Goal: Information Seeking & Learning: Learn about a topic

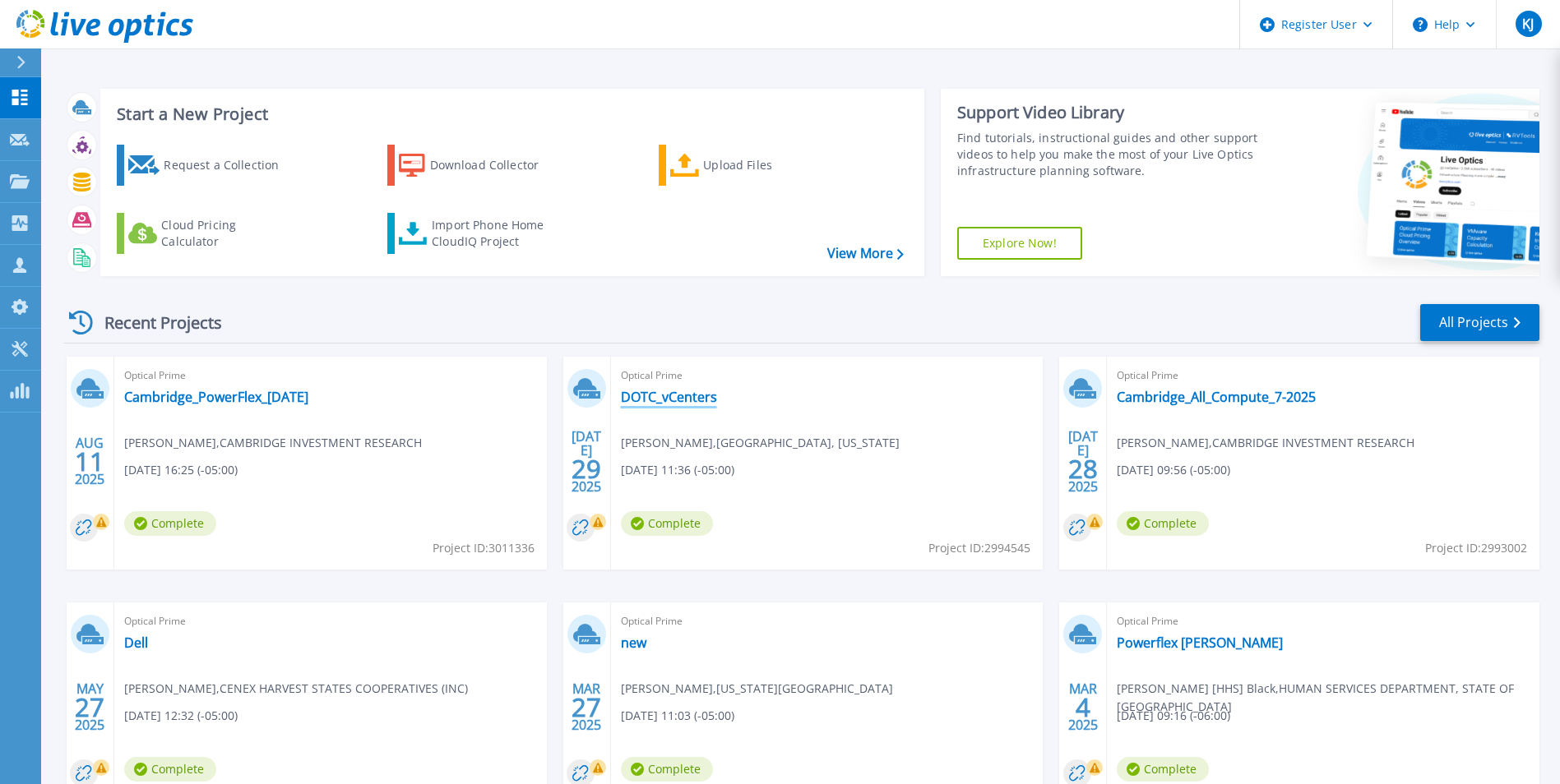
click at [695, 404] on link "DOTC_vCenters" at bounding box center [669, 397] width 96 height 16
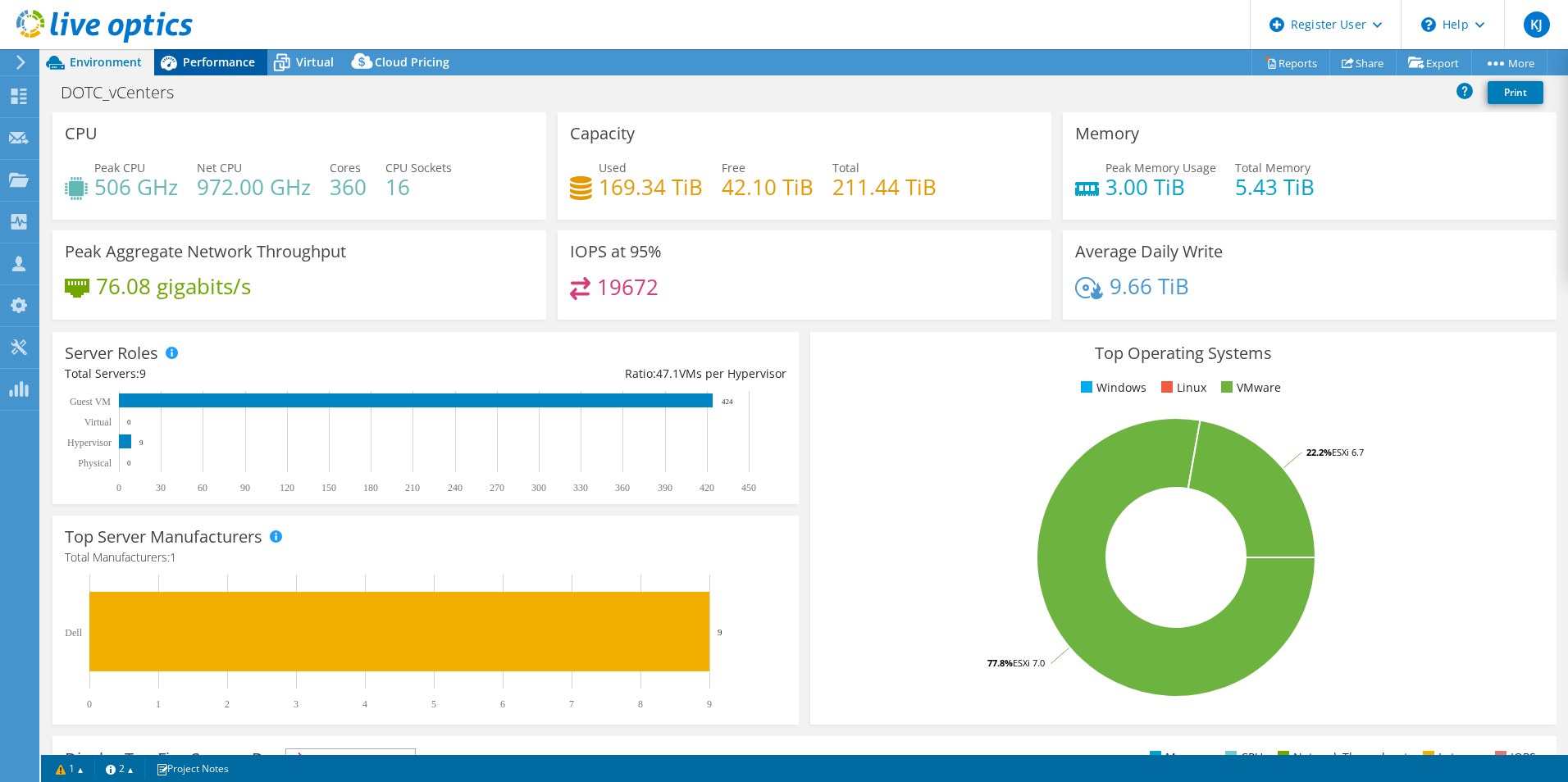
click at [234, 66] on span "Performance" at bounding box center [218, 62] width 72 height 16
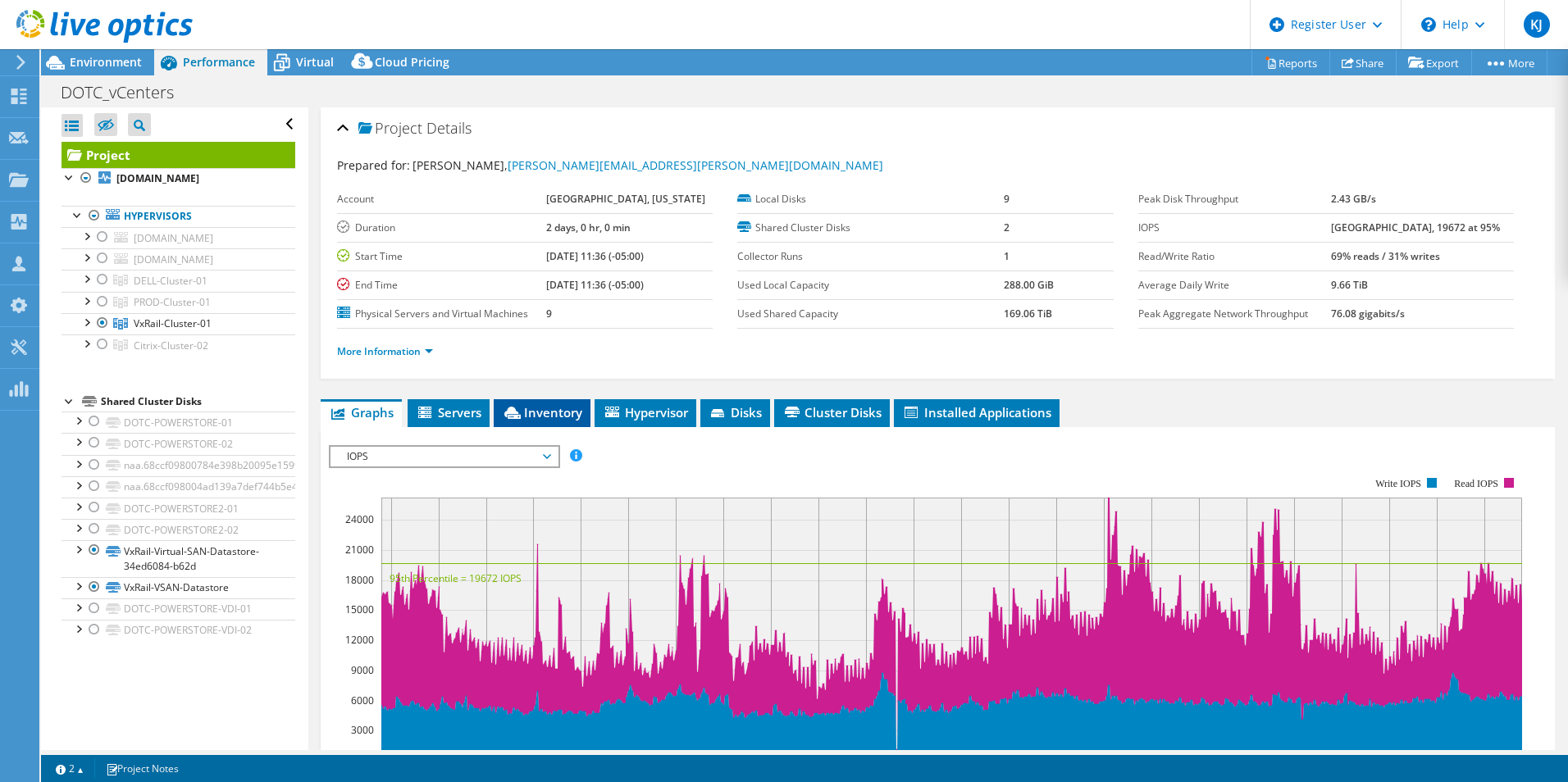
click at [561, 407] on span "Inventory" at bounding box center [542, 412] width 81 height 16
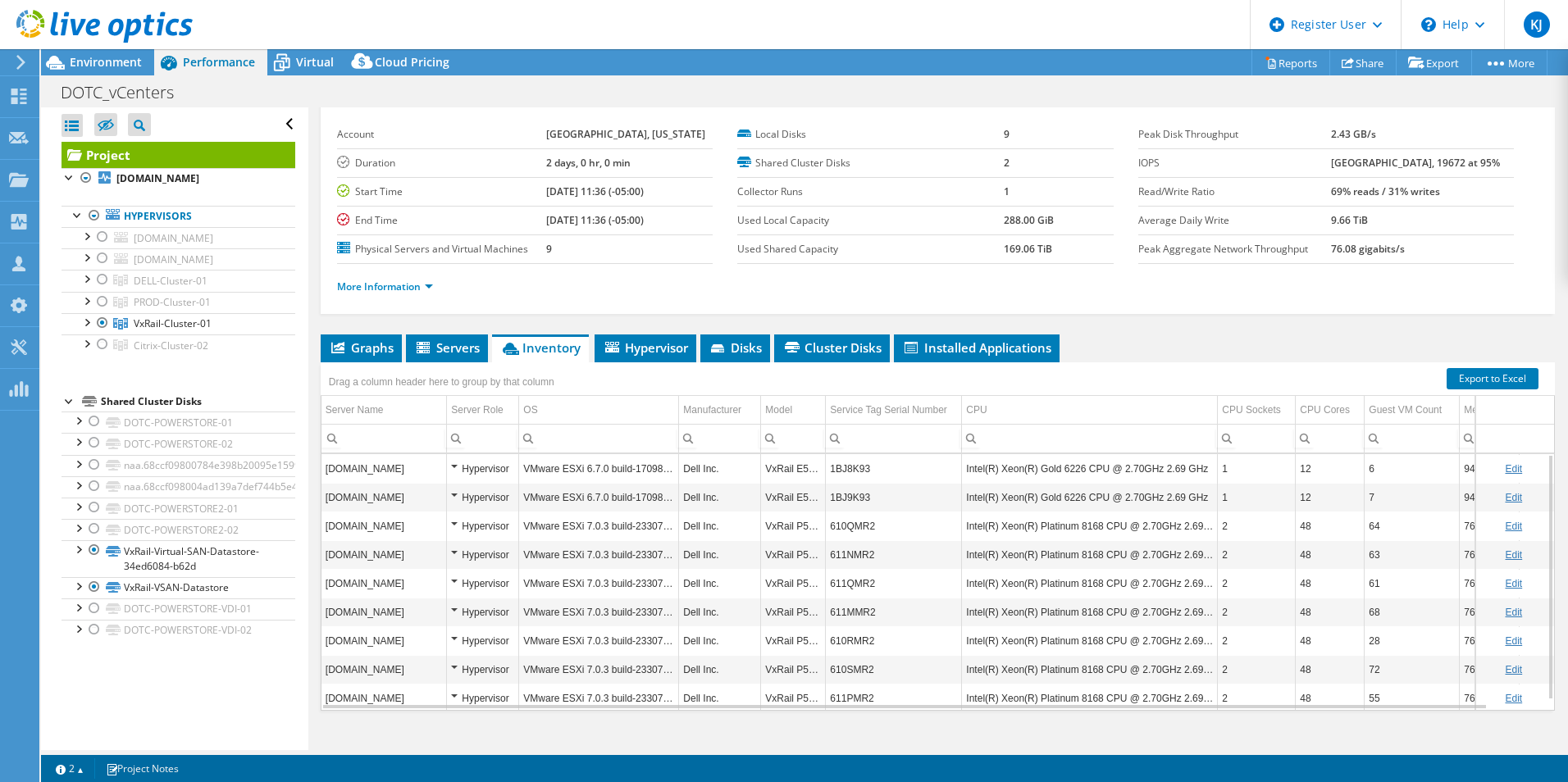
scroll to position [88, 0]
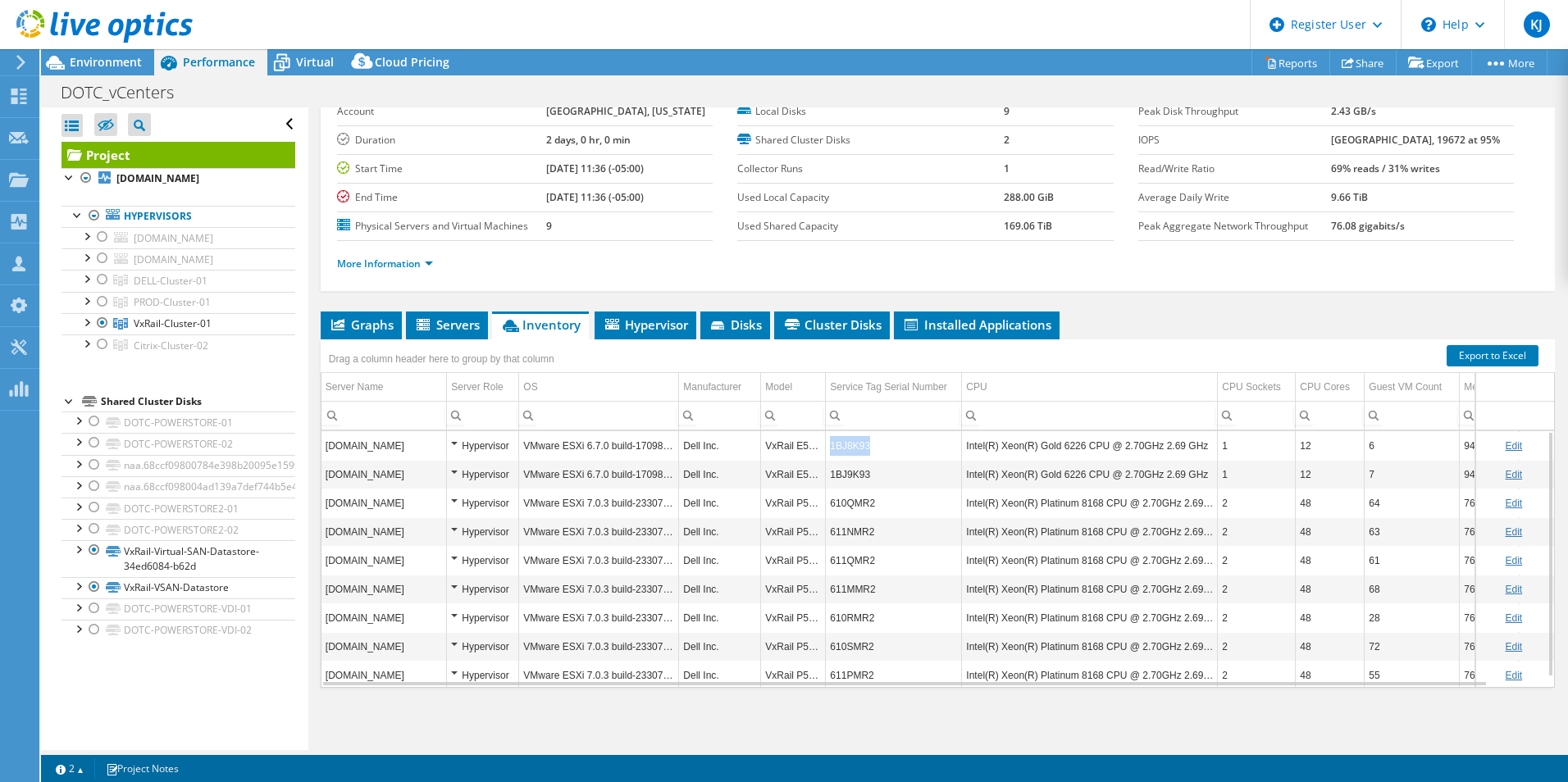
copy td "1BJ8K93"
drag, startPoint x: 880, startPoint y: 446, endPoint x: 830, endPoint y: 449, distance: 50.1
click at [830, 449] on td "1BJ8K93" at bounding box center [893, 446] width 136 height 28
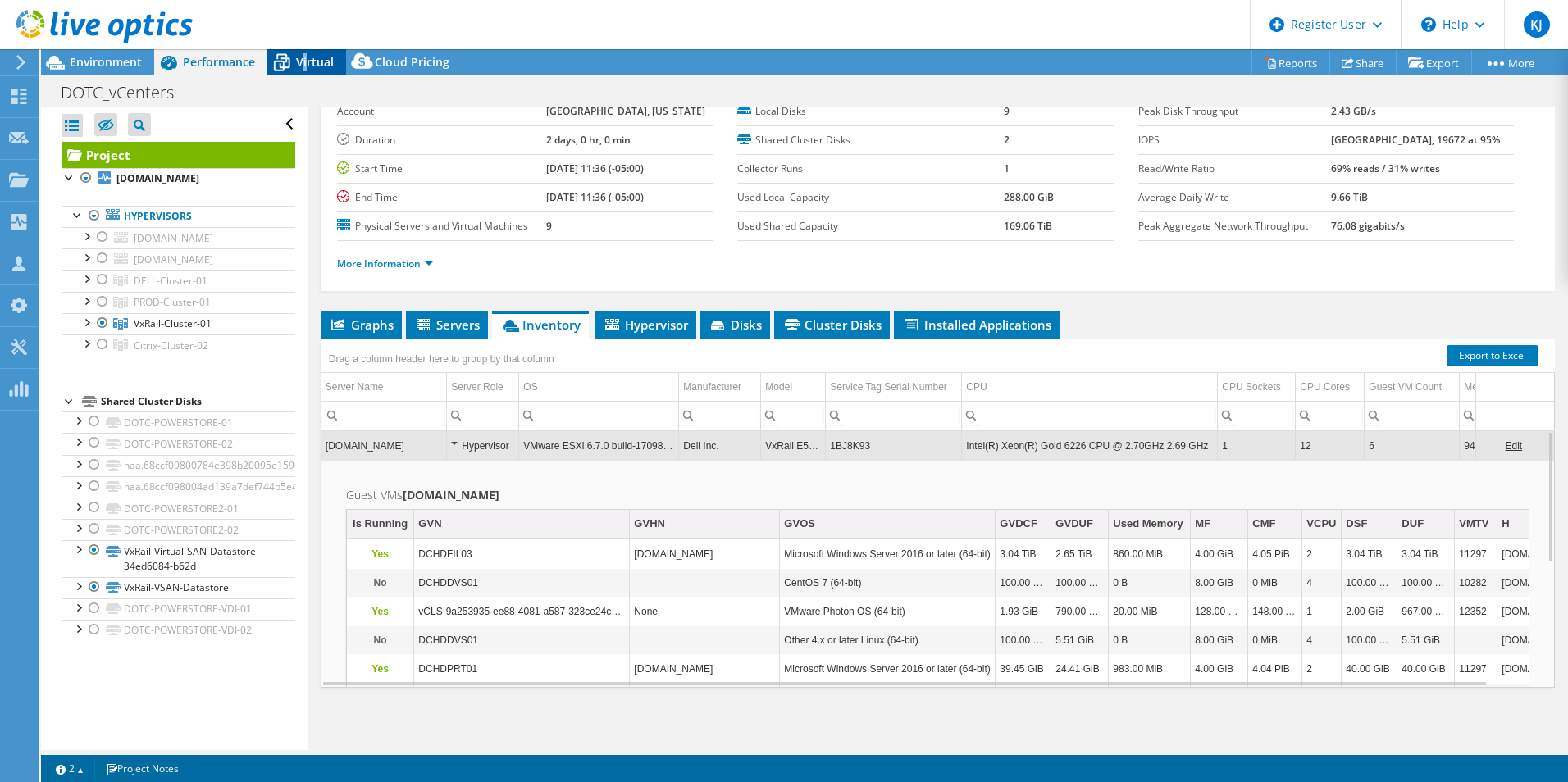
click at [307, 73] on div "Virtual" at bounding box center [306, 62] width 79 height 27
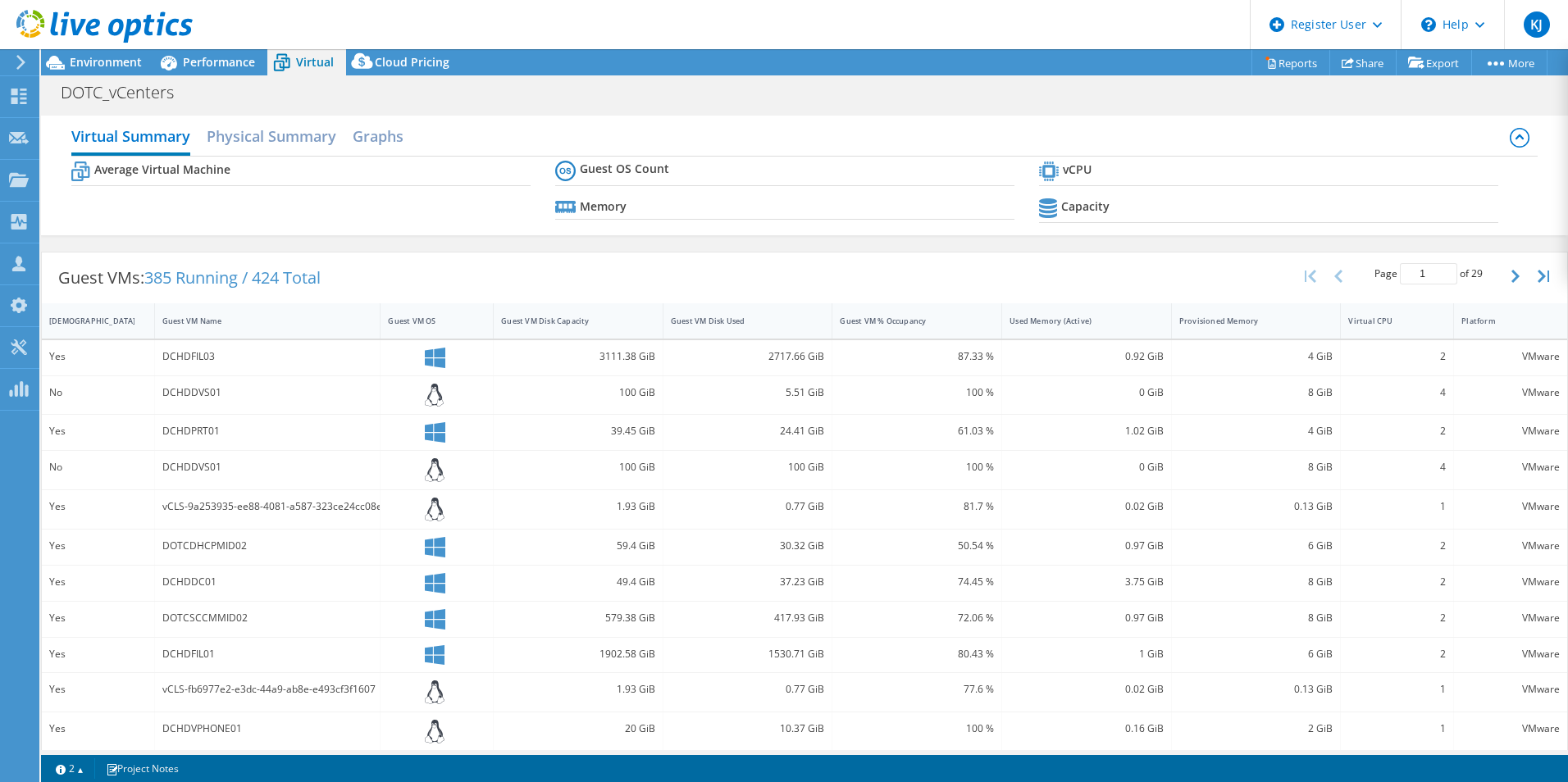
drag, startPoint x: 309, startPoint y: 73, endPoint x: 507, endPoint y: 104, distance: 200.4
click at [508, 104] on div "DOTC_vCenters Print" at bounding box center [804, 92] width 1527 height 30
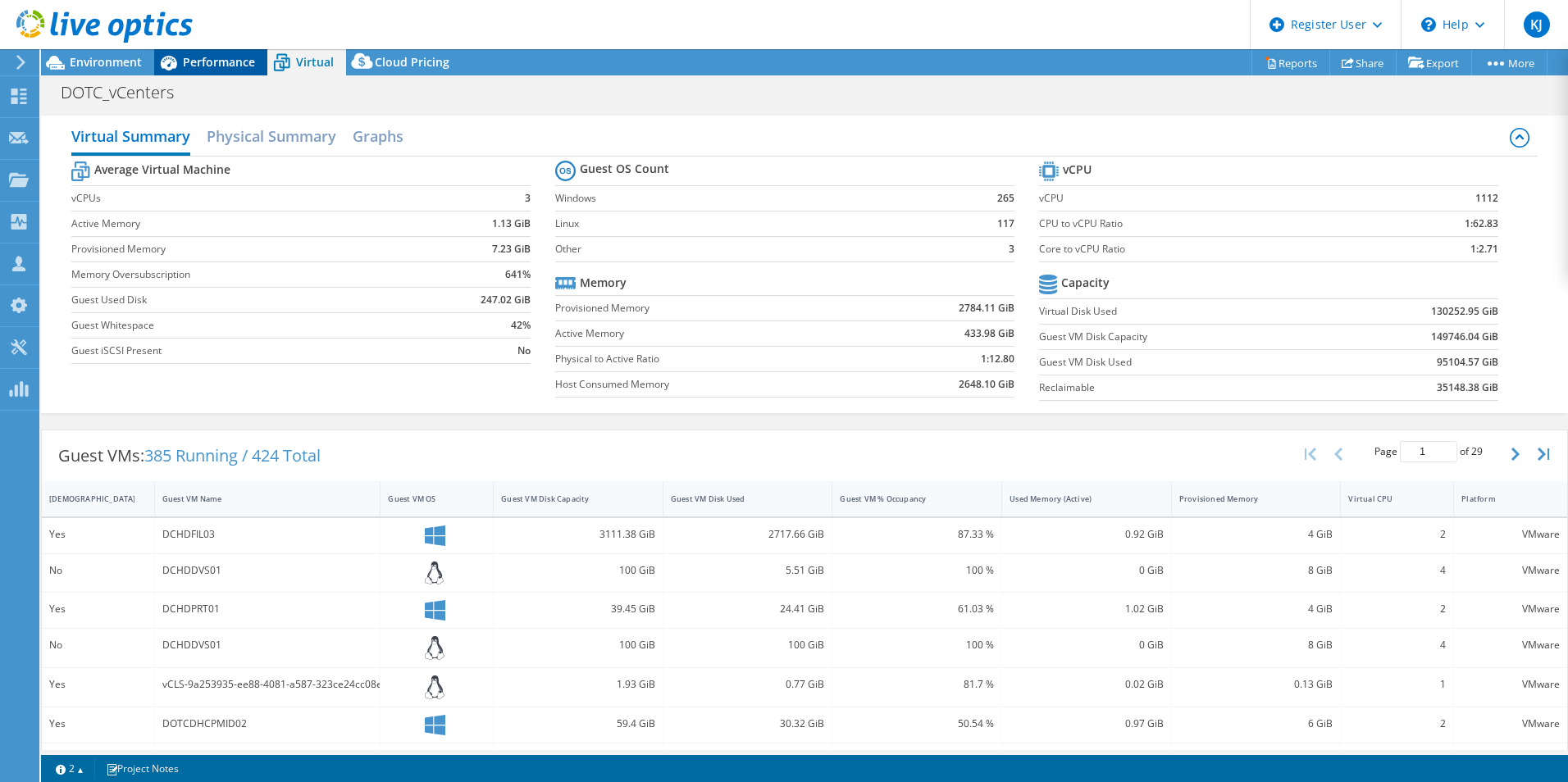
click at [199, 55] on span "Performance" at bounding box center [218, 62] width 72 height 16
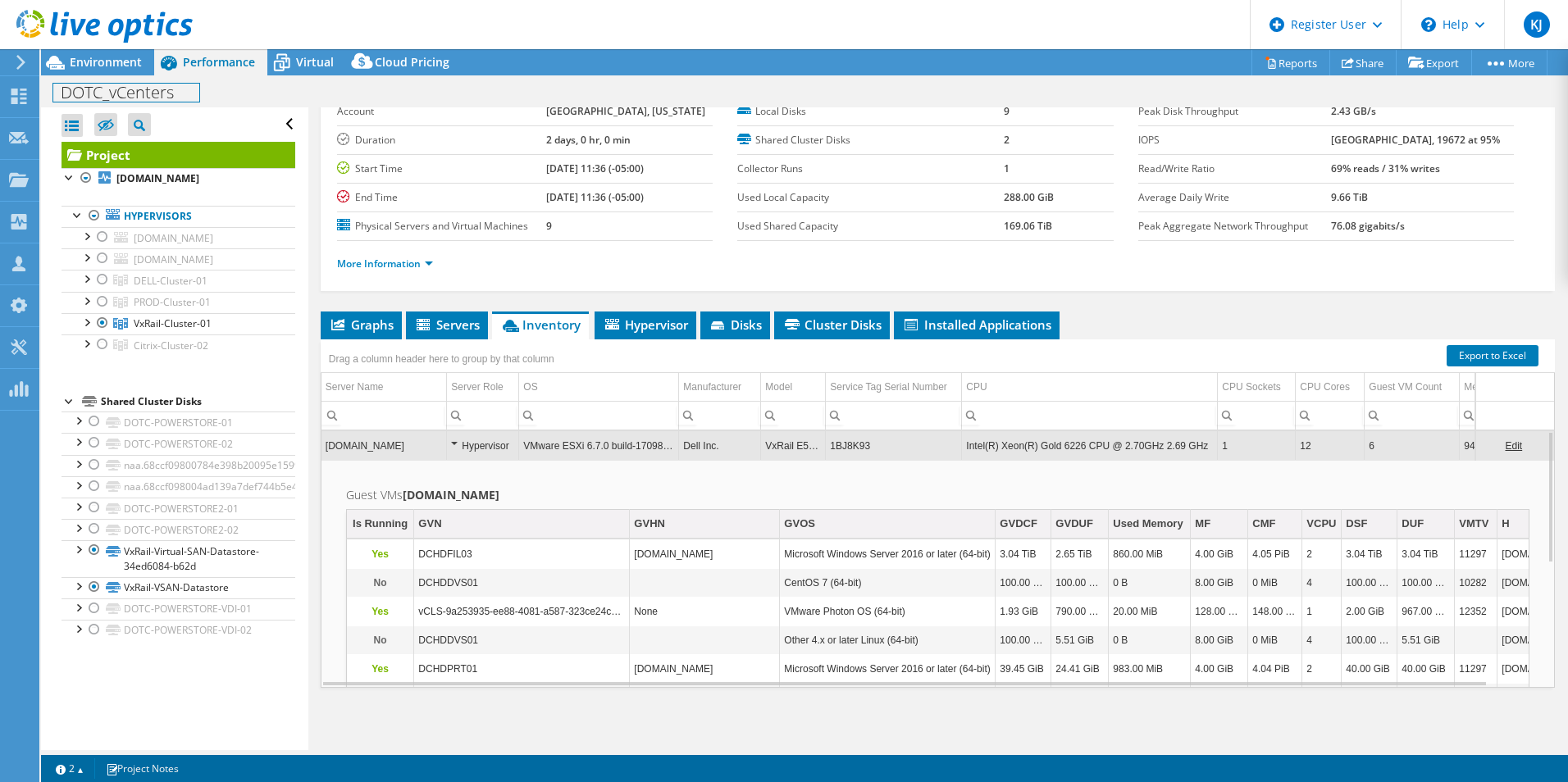
click at [114, 75] on div "DOTC_vCenters Print" at bounding box center [804, 91] width 1527 height 32
click at [326, 300] on div "Project Details Prepared for: Derek Roberts, derek.roberts@dotcomm.org Account …" at bounding box center [938, 384] width 1259 height 731
click at [130, 59] on span "Environment" at bounding box center [106, 62] width 72 height 16
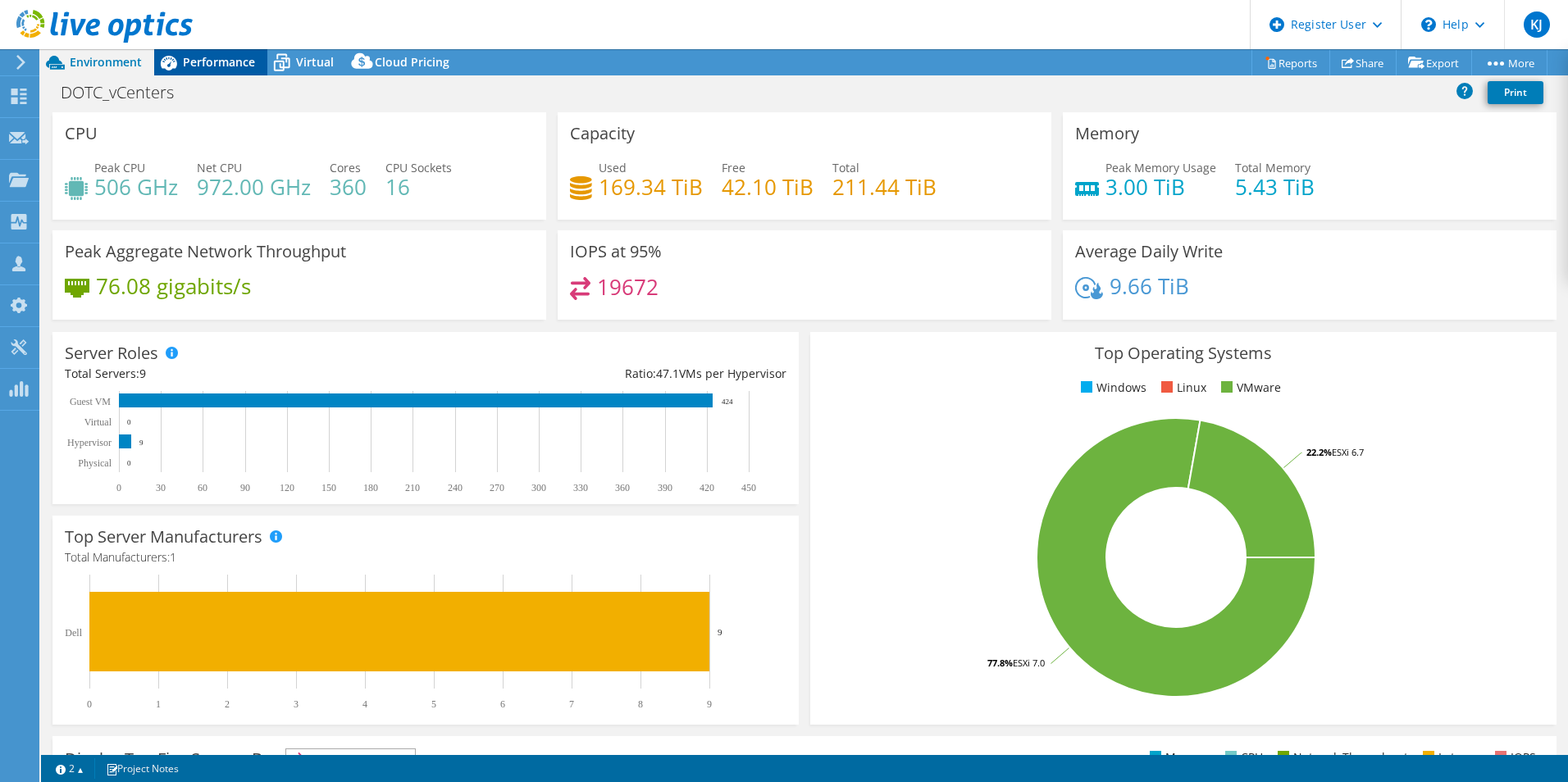
click at [188, 65] on span "Performance" at bounding box center [218, 62] width 72 height 16
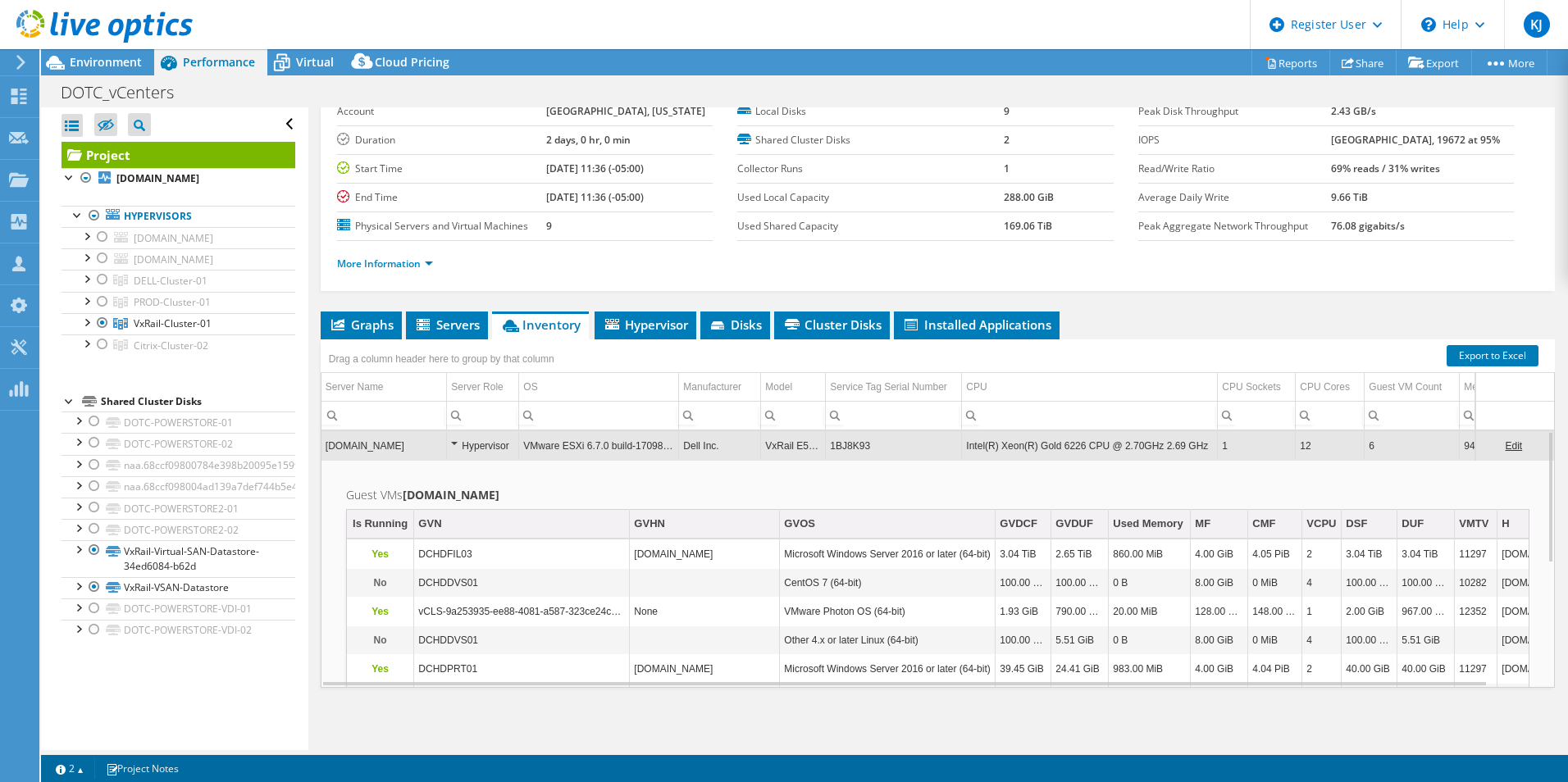
click at [322, 264] on div "Project Details Prepared for: Derek Roberts, derek.roberts@dotcomm.org Account …" at bounding box center [938, 155] width 1234 height 272
click at [359, 265] on link "More Information" at bounding box center [385, 264] width 96 height 14
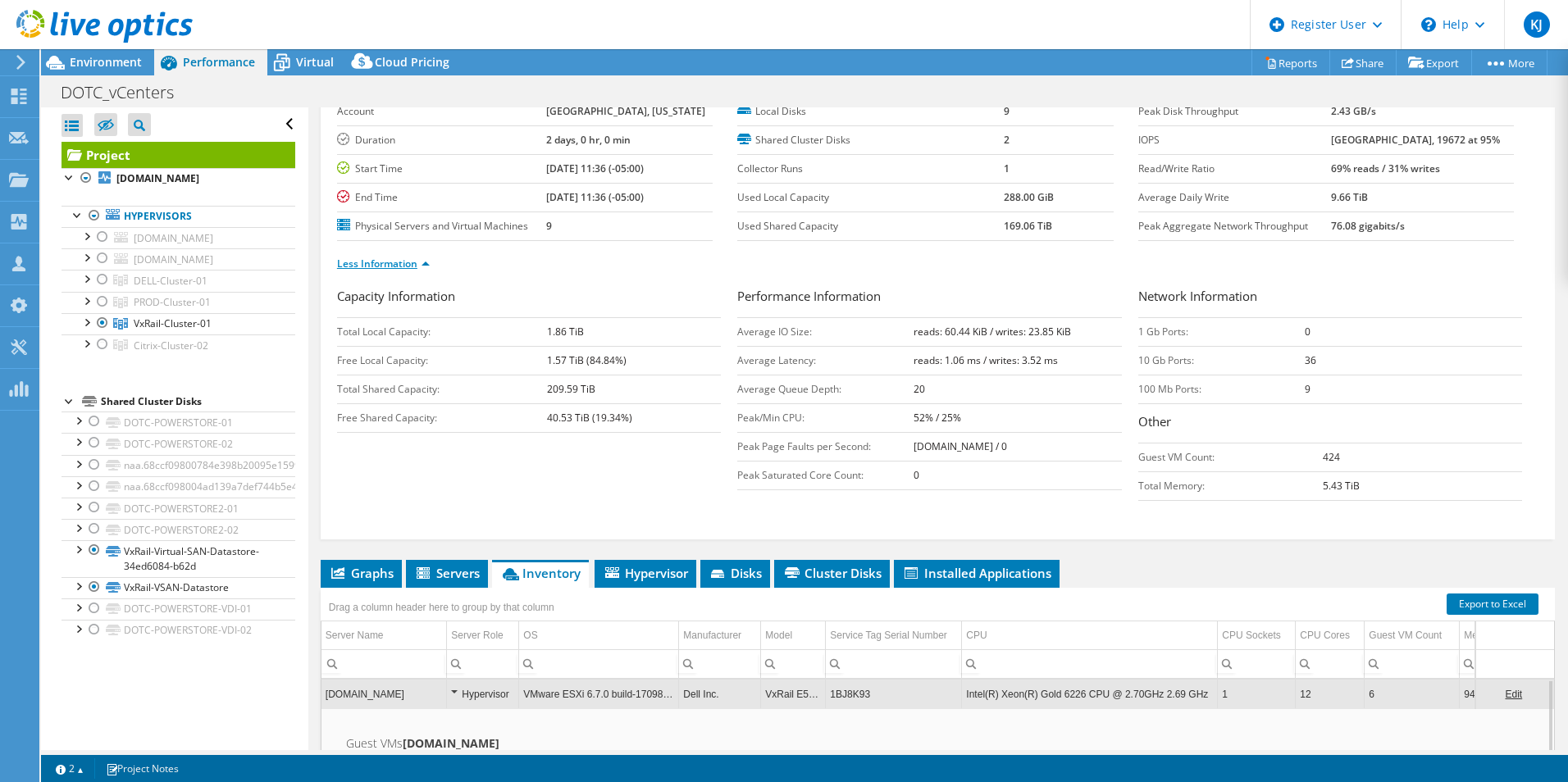
click at [359, 265] on link "Less Information" at bounding box center [384, 264] width 92 height 14
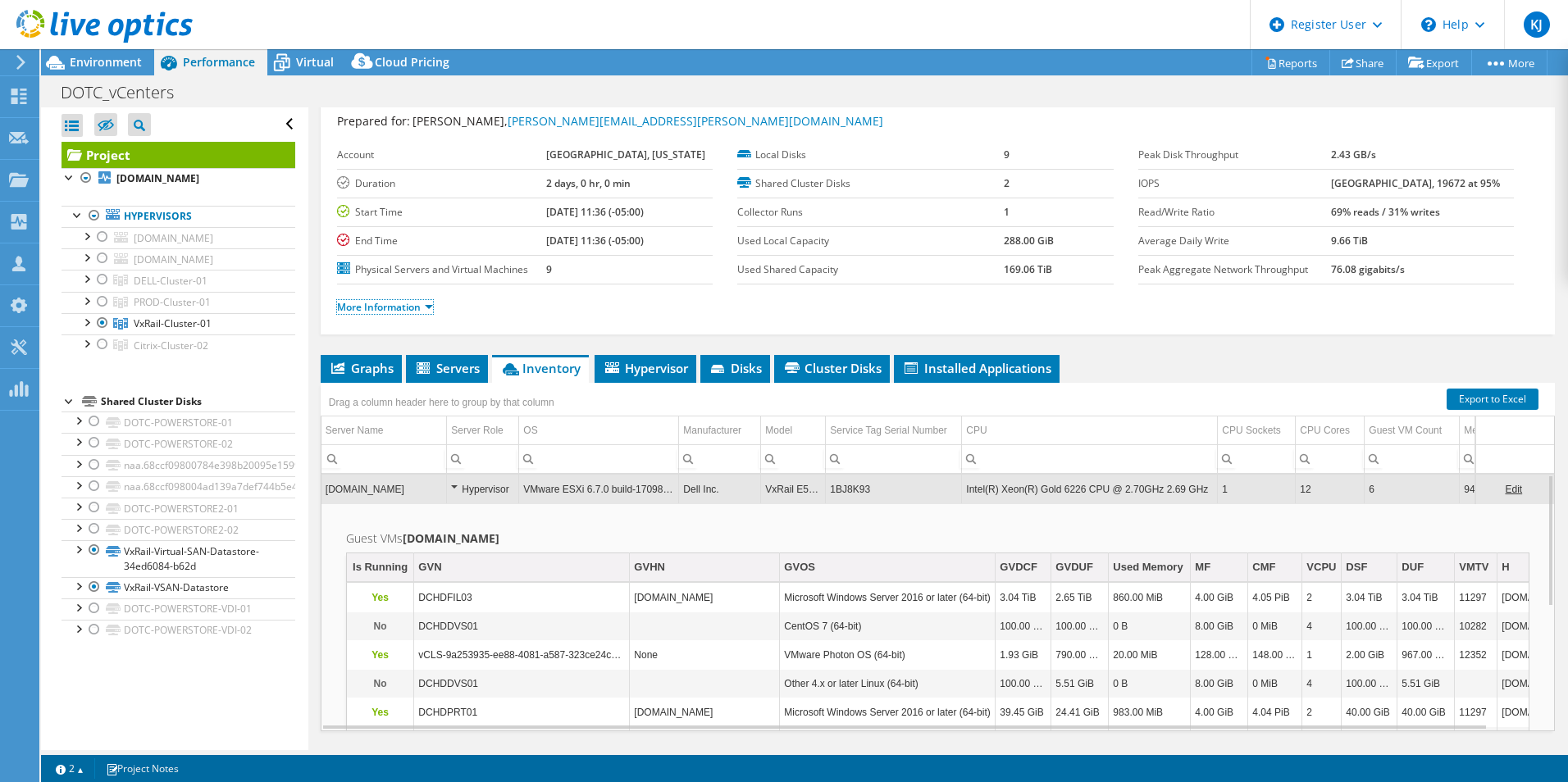
scroll to position [5, 0]
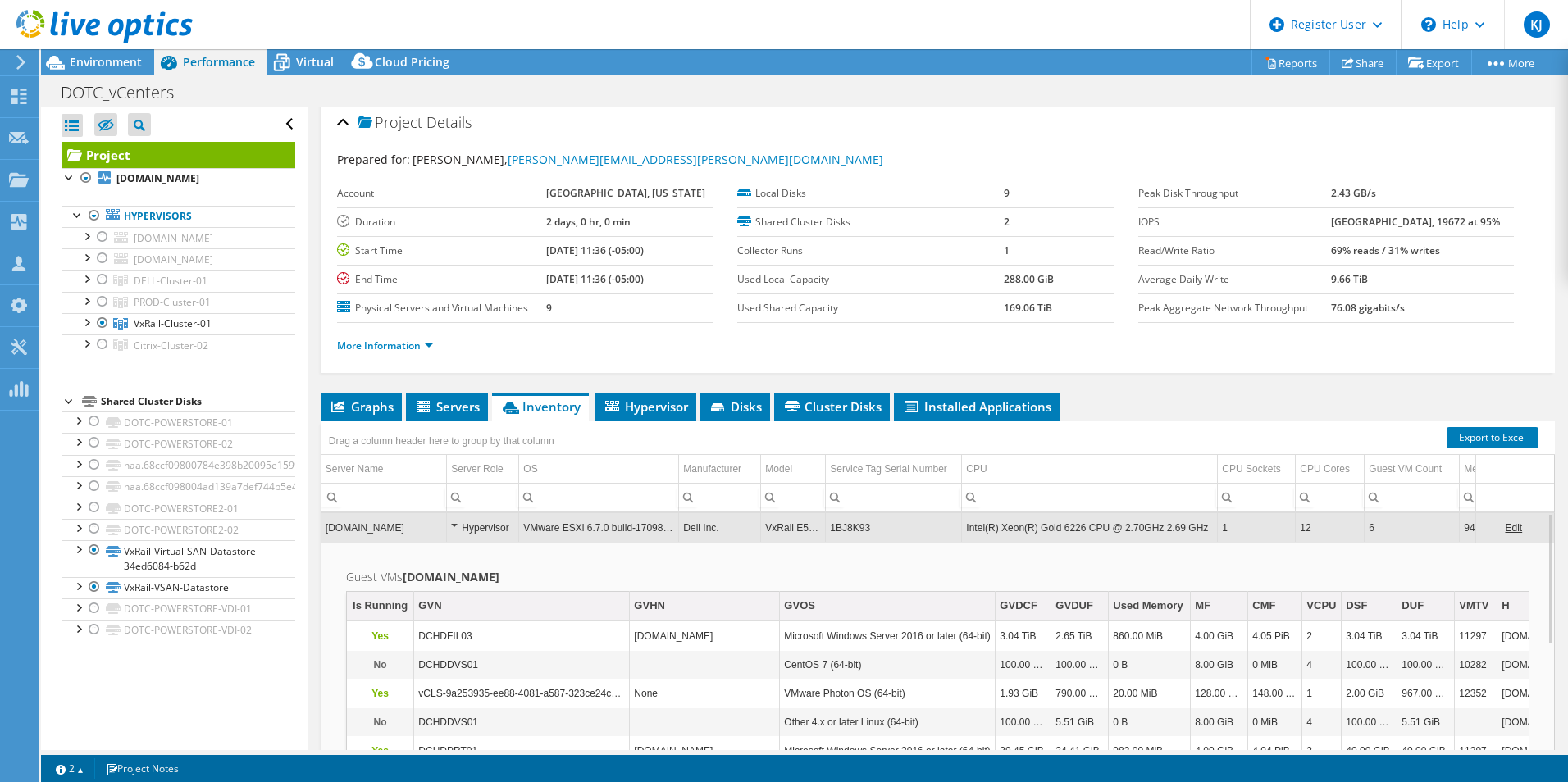
click at [845, 438] on div "Drag a column header here to group by that column" at bounding box center [938, 432] width 1234 height 21
click at [797, 403] on icon at bounding box center [792, 407] width 15 height 11
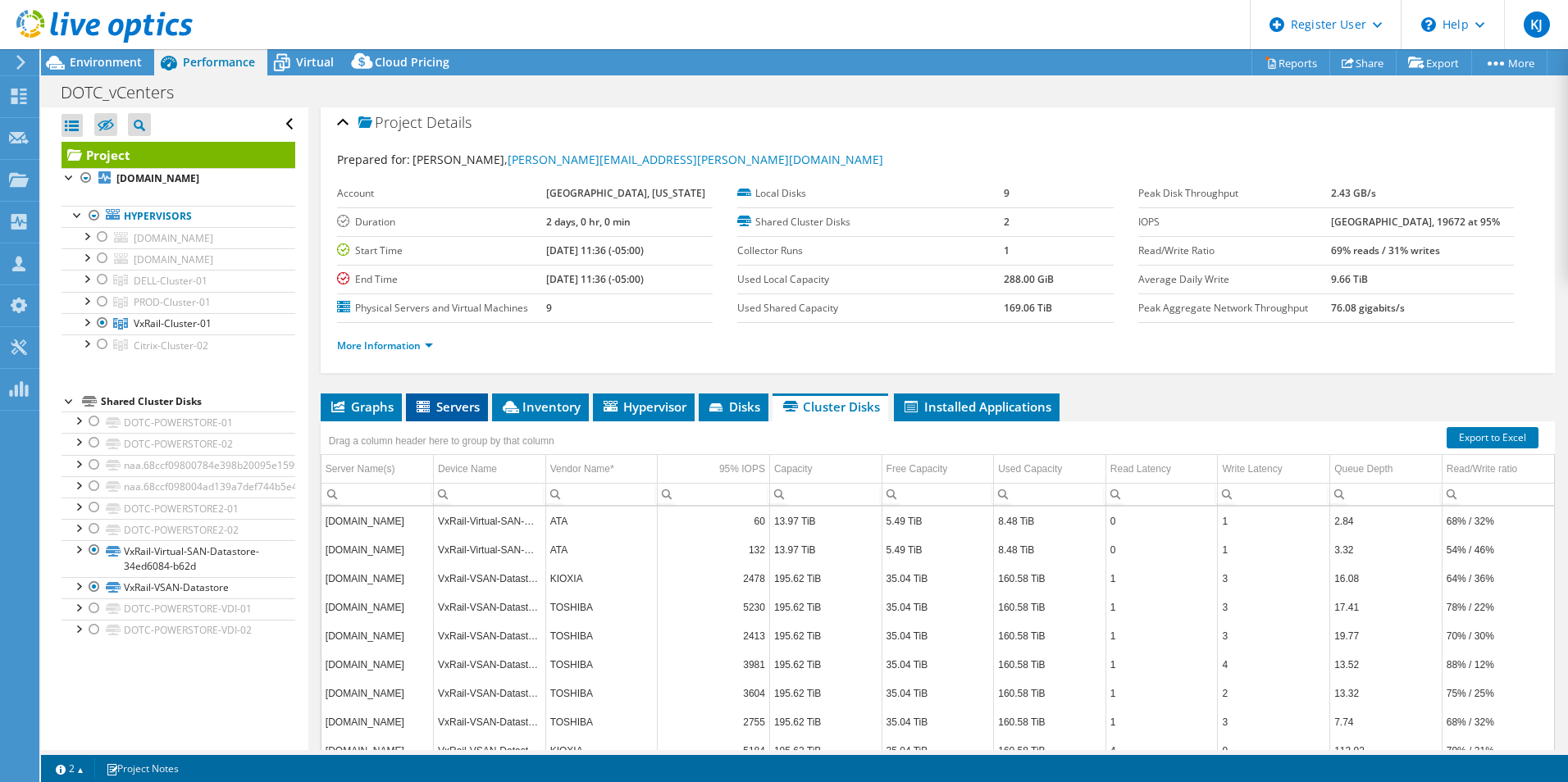
click at [436, 399] on span "Servers" at bounding box center [447, 407] width 66 height 16
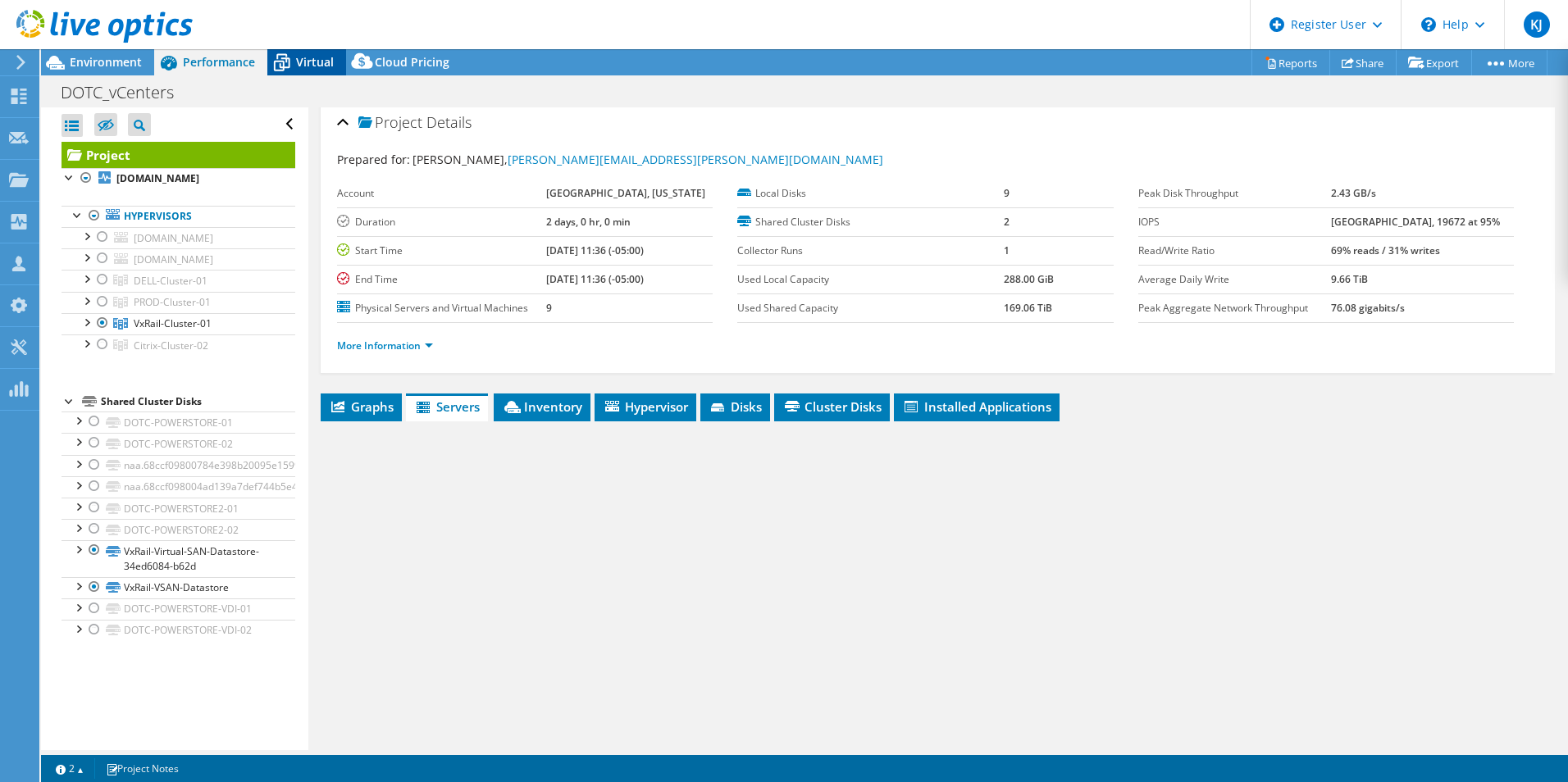
click at [297, 71] on div "Virtual" at bounding box center [306, 62] width 79 height 27
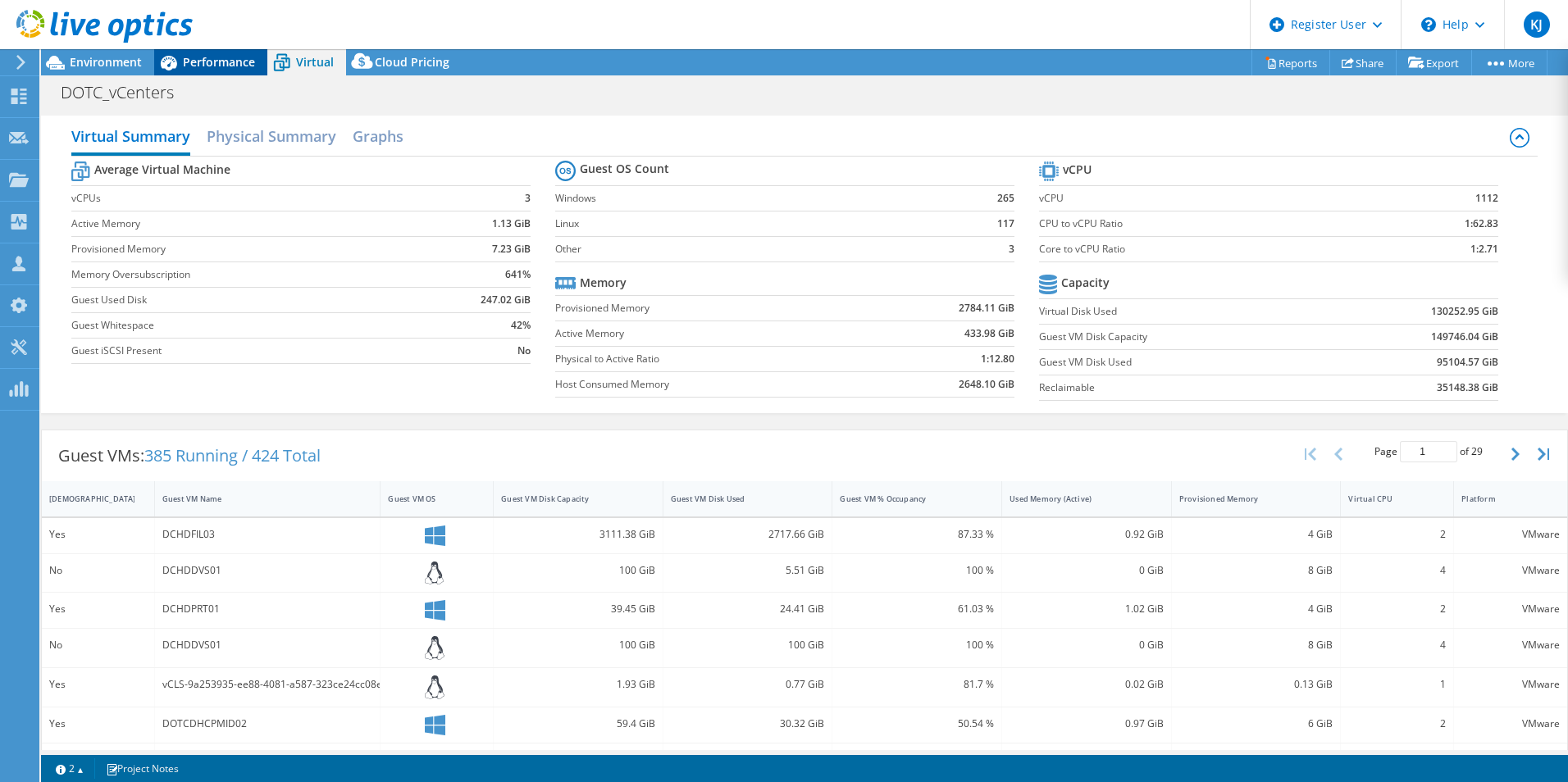
click at [210, 70] on div "Performance" at bounding box center [210, 62] width 113 height 27
